Goal: Navigation & Orientation: Find specific page/section

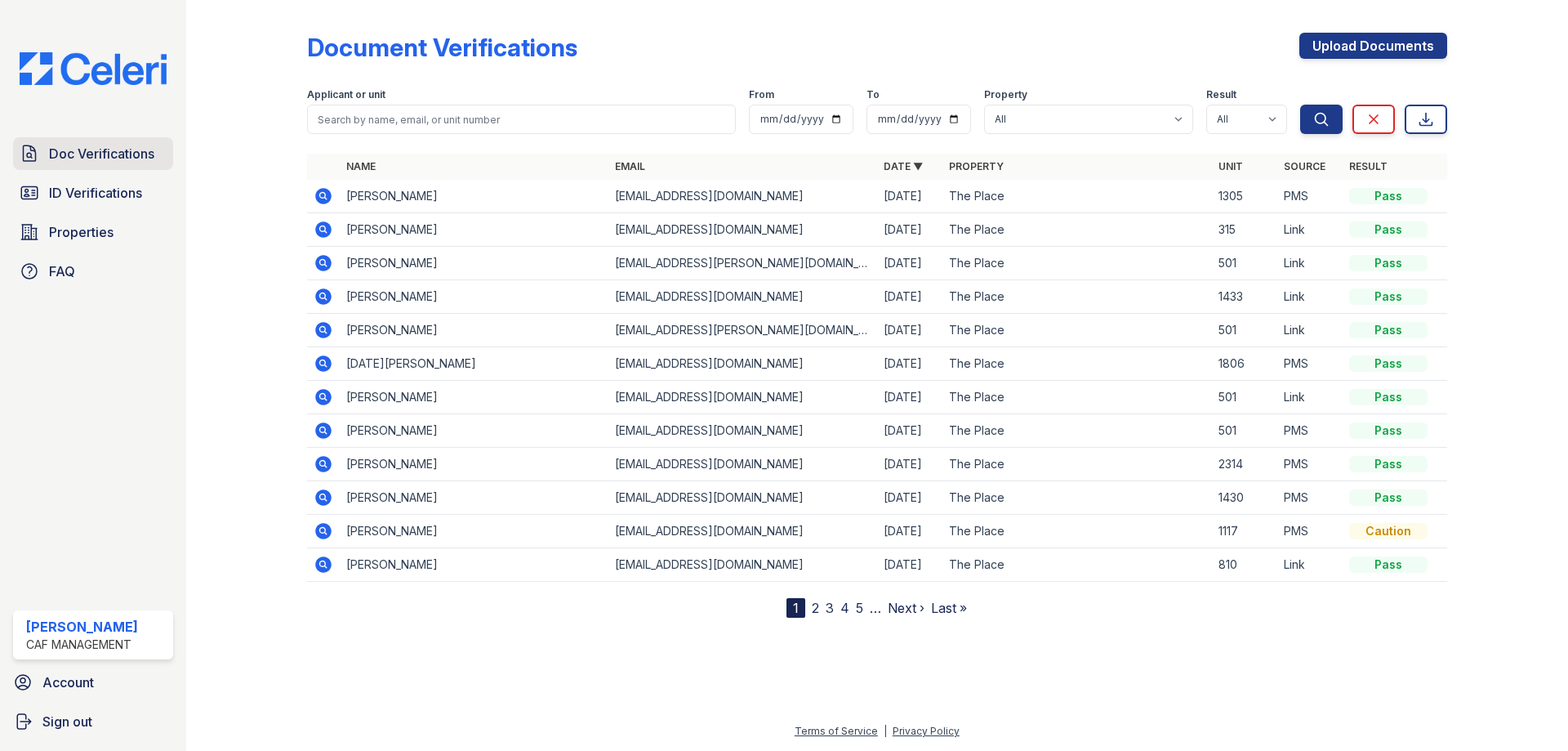
click at [98, 150] on span "Doc Verifications" at bounding box center [101, 154] width 105 height 20
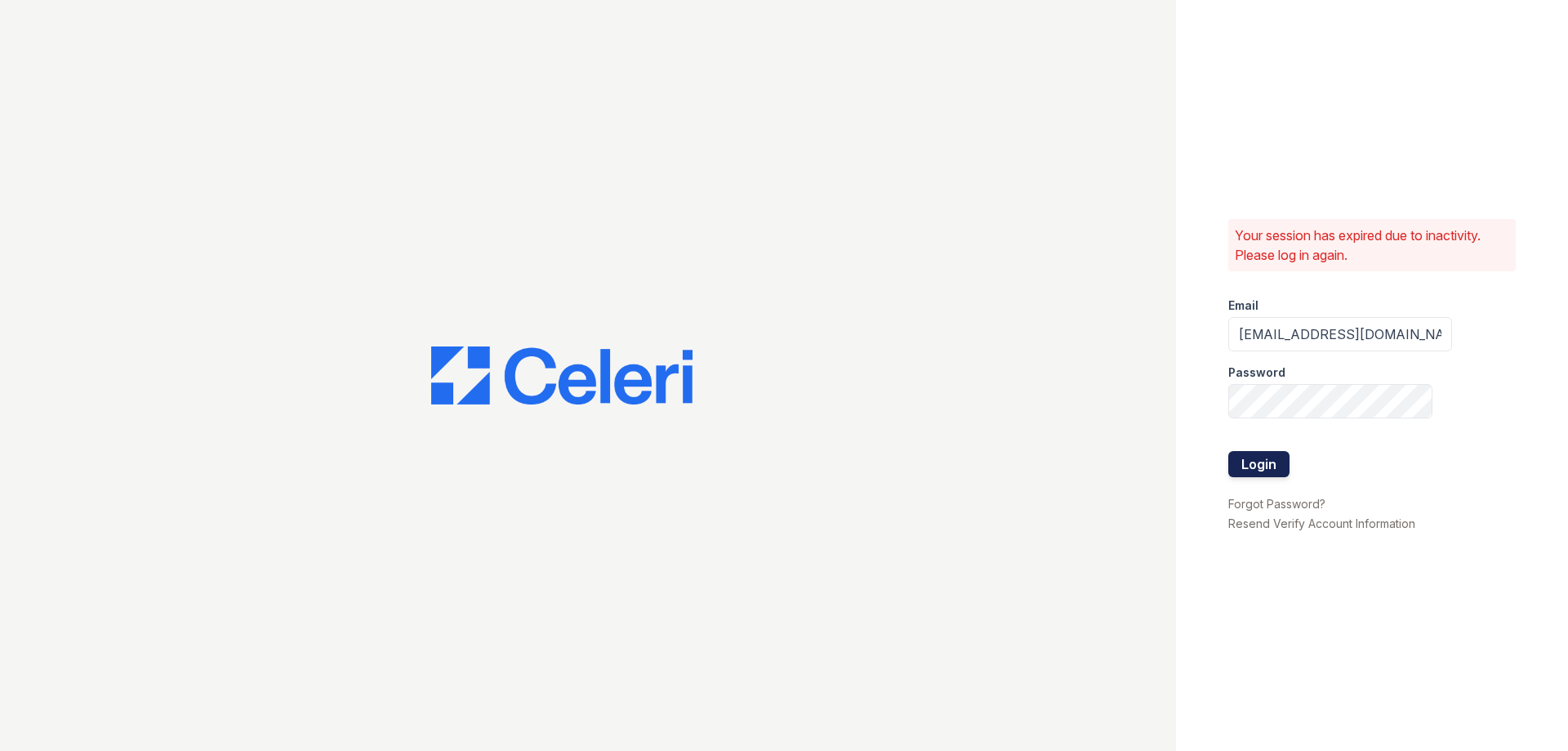
click at [1259, 472] on button "Login" at bounding box center [1260, 464] width 61 height 26
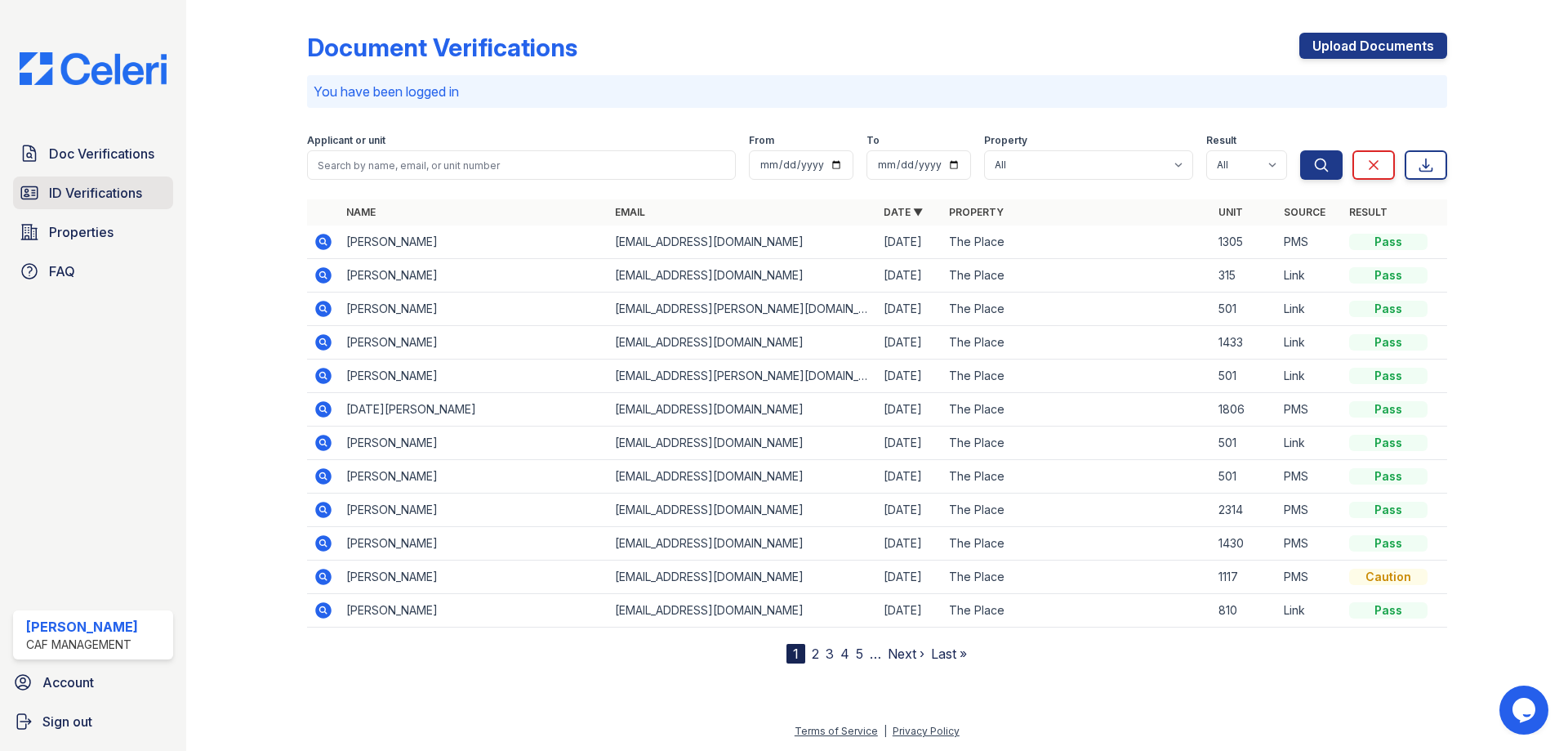
click at [75, 182] on link "ID Verifications" at bounding box center [92, 192] width 160 height 33
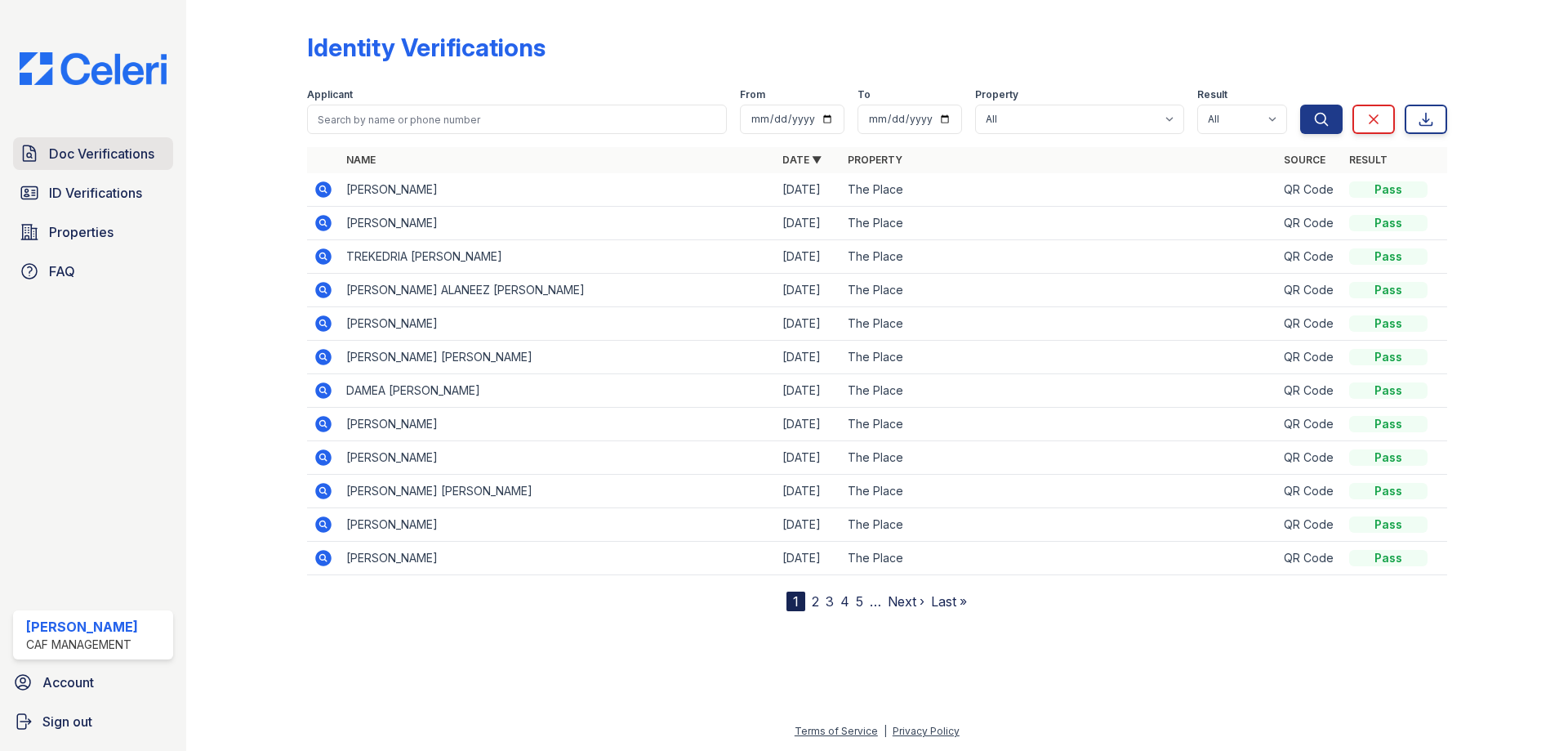
click at [72, 151] on span "Doc Verifications" at bounding box center [101, 154] width 105 height 20
